Goal: Browse casually

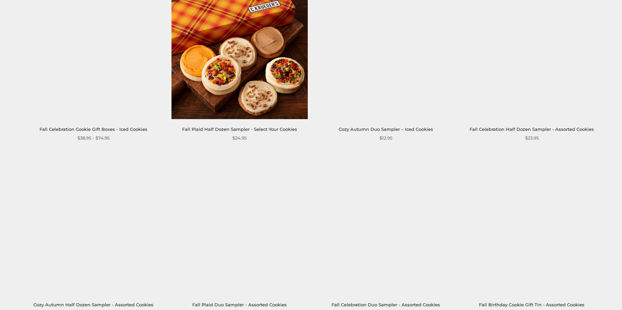
scroll to position [1006, 0]
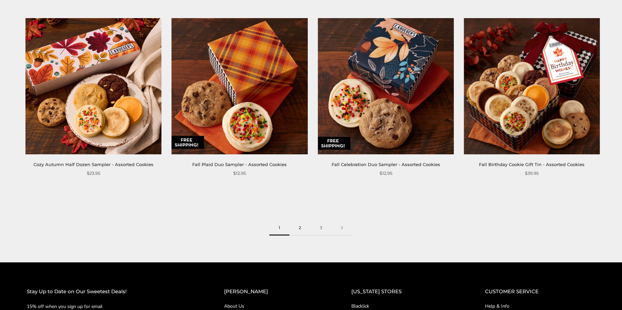
click at [301, 228] on link "2" at bounding box center [300, 227] width 21 height 15
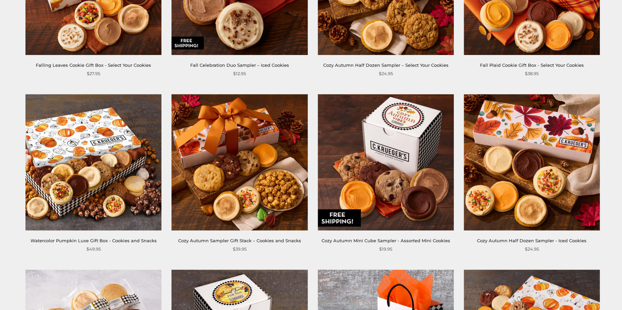
scroll to position [235, 0]
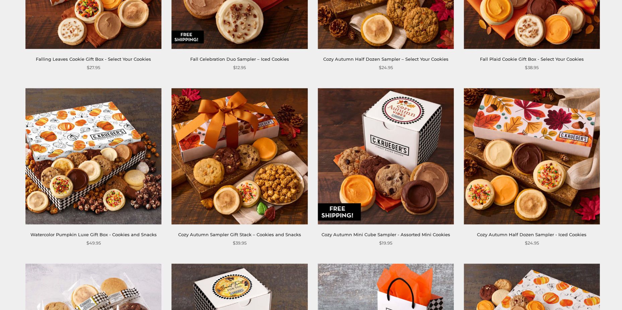
click at [387, 168] on img at bounding box center [386, 156] width 136 height 136
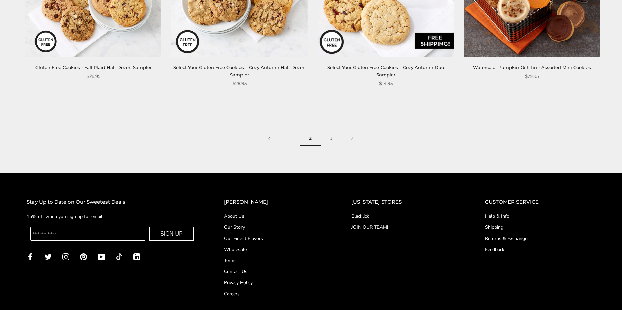
scroll to position [1106, 0]
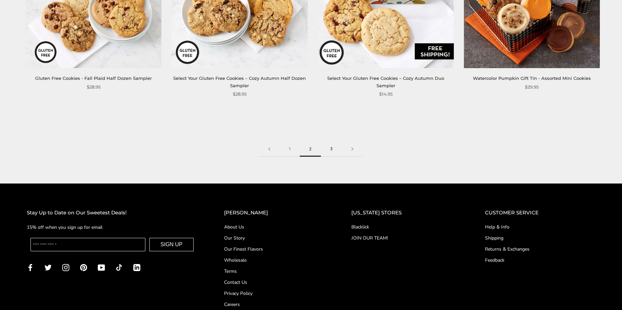
click at [332, 152] on link "3" at bounding box center [331, 148] width 21 height 15
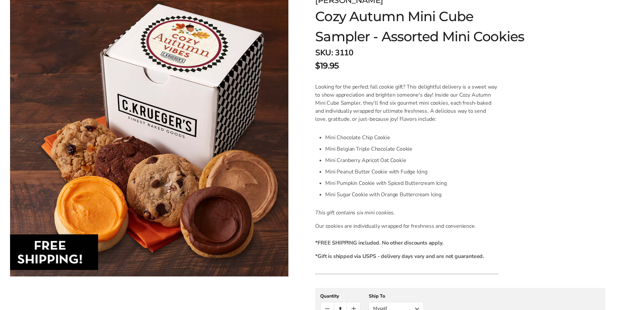
scroll to position [67, 0]
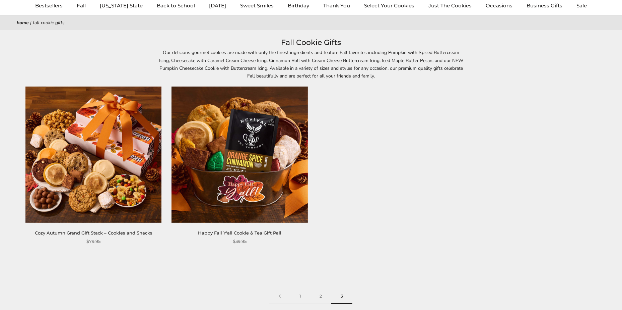
scroll to position [101, 0]
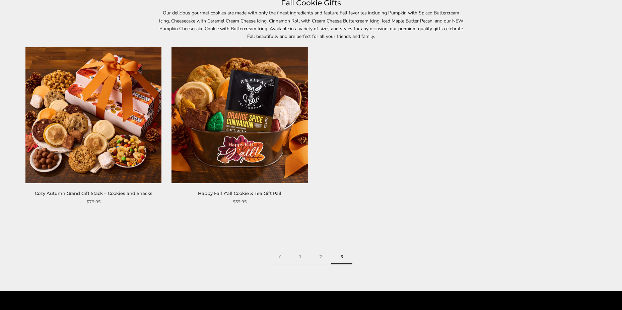
click at [270, 260] on link at bounding box center [280, 256] width 21 height 15
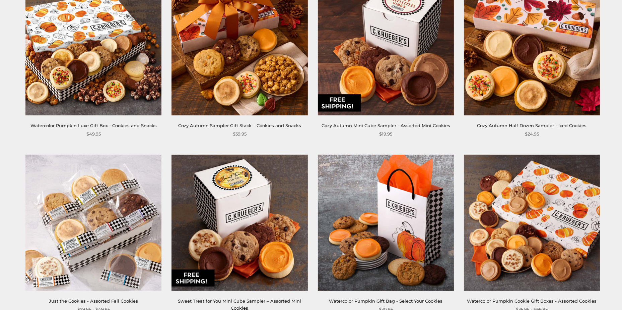
scroll to position [436, 0]
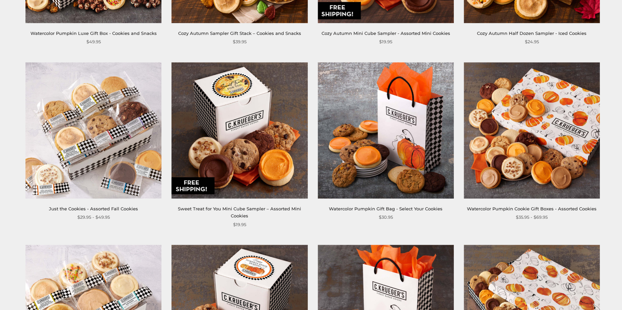
click at [399, 143] on img at bounding box center [386, 130] width 136 height 136
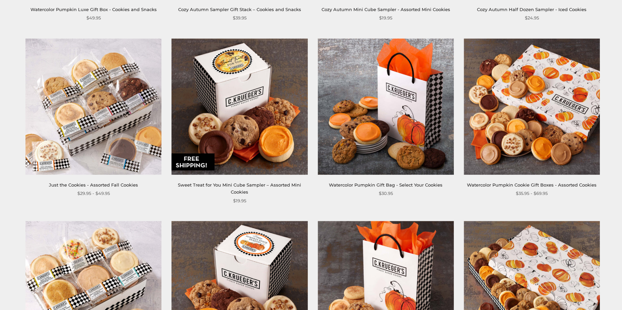
scroll to position [469, 0]
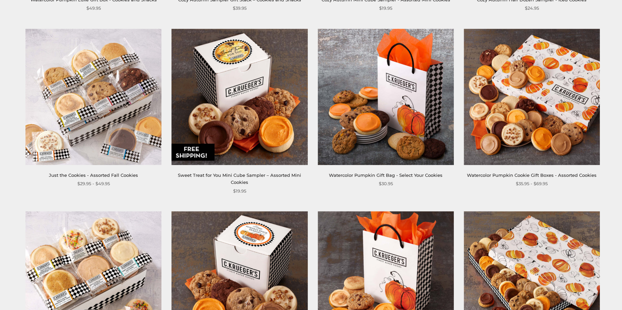
click at [235, 102] on img at bounding box center [240, 97] width 136 height 136
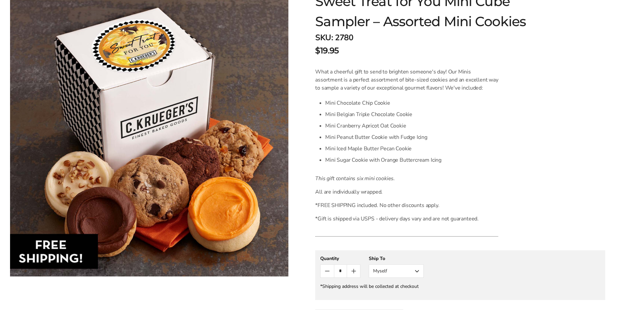
scroll to position [134, 0]
